Goal: Navigation & Orientation: Find specific page/section

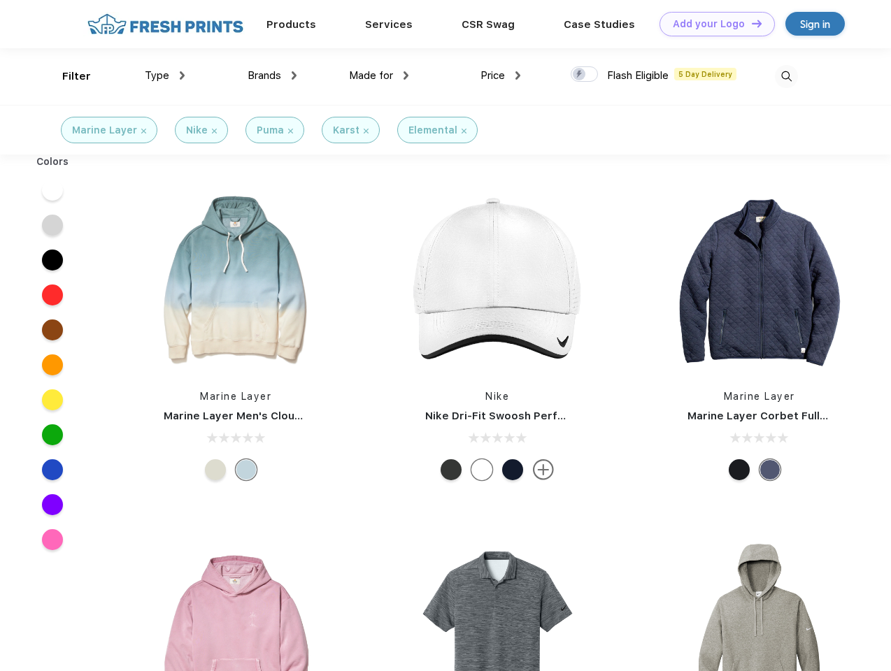
click at [712, 24] on link "Add your Logo Design Tool" at bounding box center [717, 24] width 115 height 24
click at [0, 0] on div "Design Tool" at bounding box center [0, 0] width 0 height 0
click at [751, 23] on link "Add your Logo Design Tool" at bounding box center [717, 24] width 115 height 24
click at [67, 76] on div "Filter" at bounding box center [76, 77] width 29 height 16
click at [165, 76] on span "Type" at bounding box center [157, 75] width 24 height 13
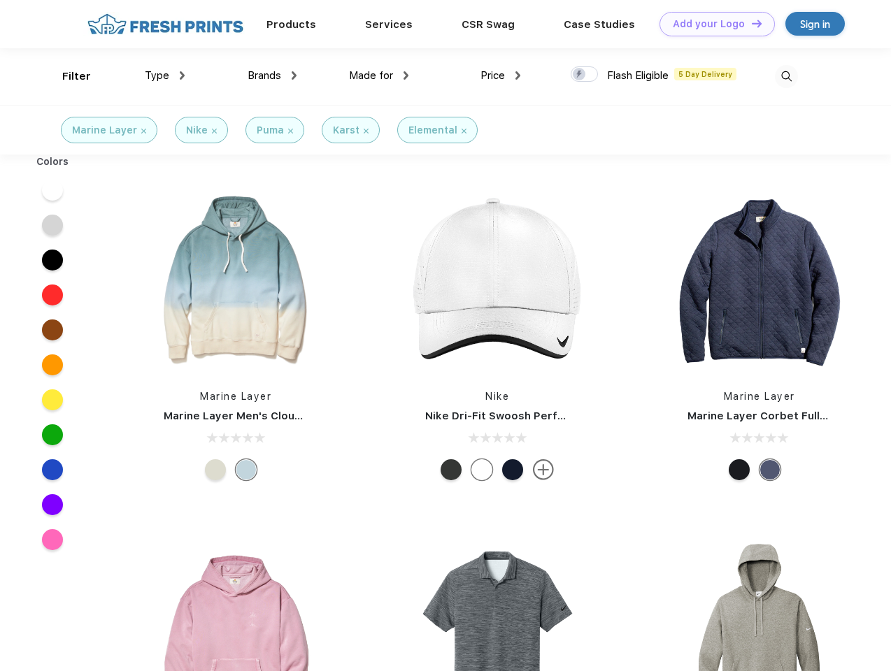
click at [272, 76] on span "Brands" at bounding box center [265, 75] width 34 height 13
click at [379, 76] on span "Made for" at bounding box center [371, 75] width 44 height 13
click at [501, 76] on span "Price" at bounding box center [493, 75] width 24 height 13
click at [585, 75] on div at bounding box center [584, 73] width 27 height 15
click at [580, 75] on input "checkbox" at bounding box center [575, 70] width 9 height 9
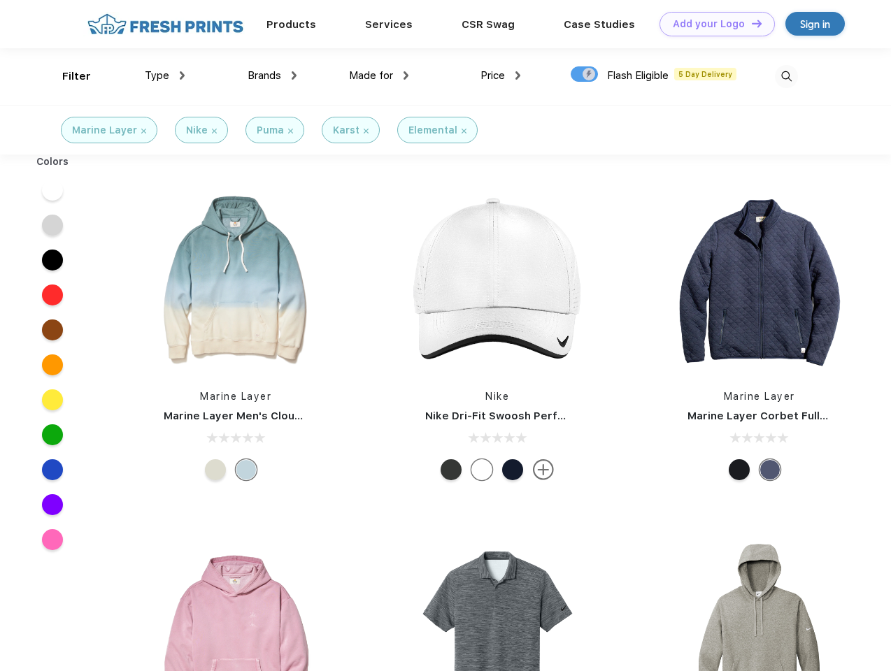
click at [786, 76] on img at bounding box center [786, 76] width 23 height 23
